Goal: Check status

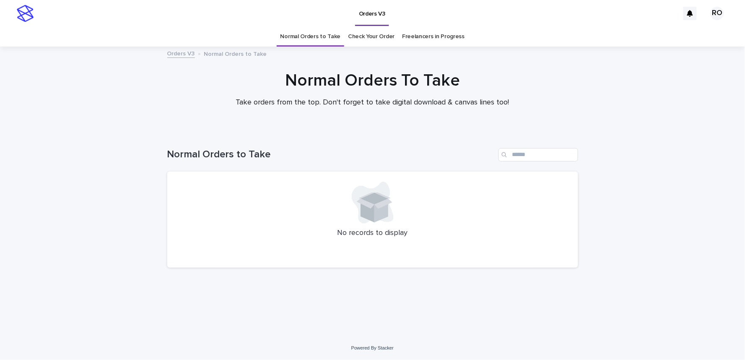
click at [371, 35] on link "Check Your Order" at bounding box center [371, 37] width 47 height 20
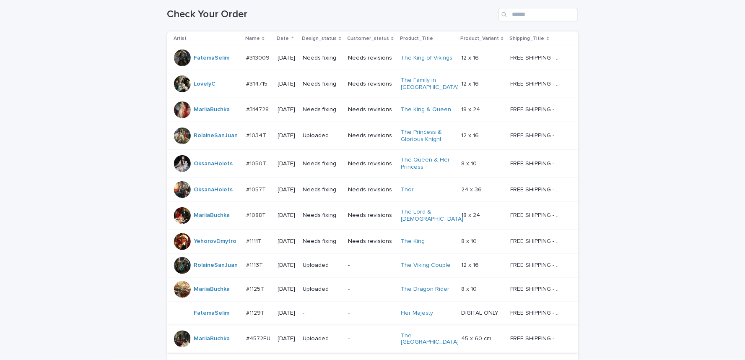
scroll to position [93, 0]
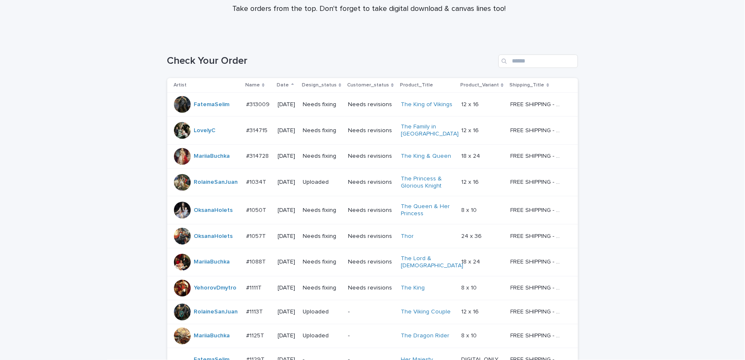
click at [177, 235] on div at bounding box center [182, 236] width 17 height 17
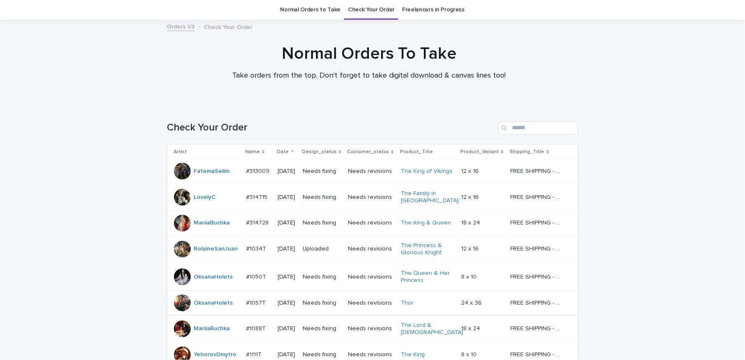
scroll to position [166, 0]
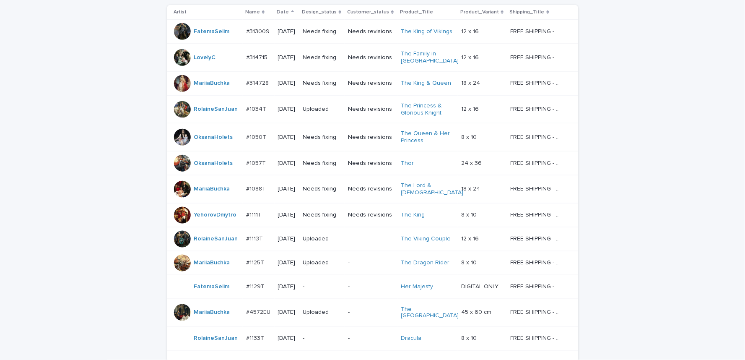
click at [176, 210] on div at bounding box center [182, 215] width 17 height 17
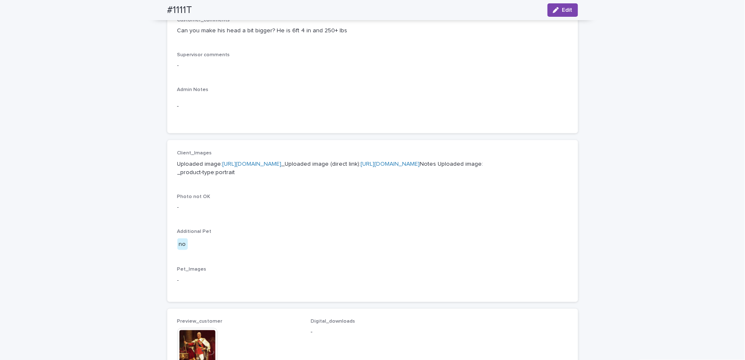
scroll to position [419, 0]
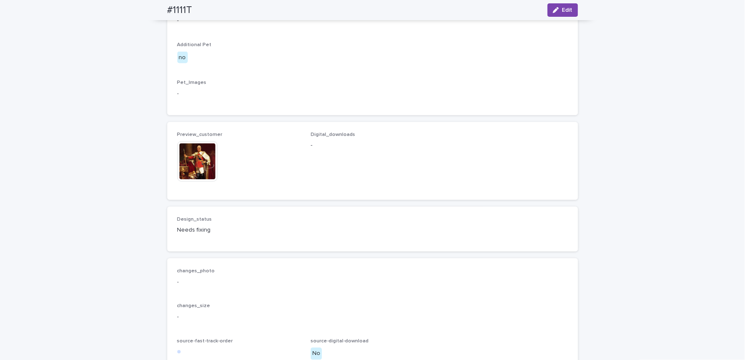
click at [193, 181] on img at bounding box center [197, 161] width 40 height 40
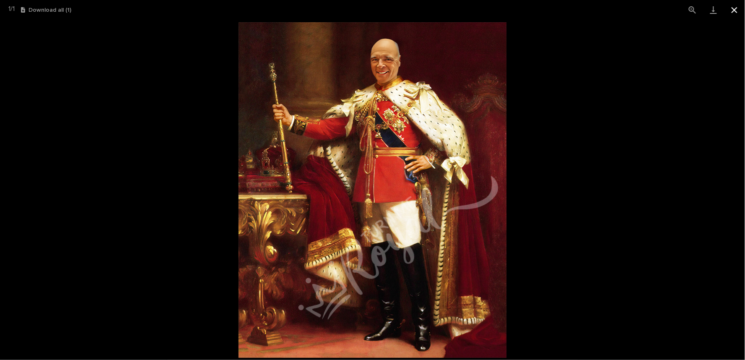
click at [734, 10] on button "Close gallery" at bounding box center [734, 10] width 21 height 20
